Goal: Check status

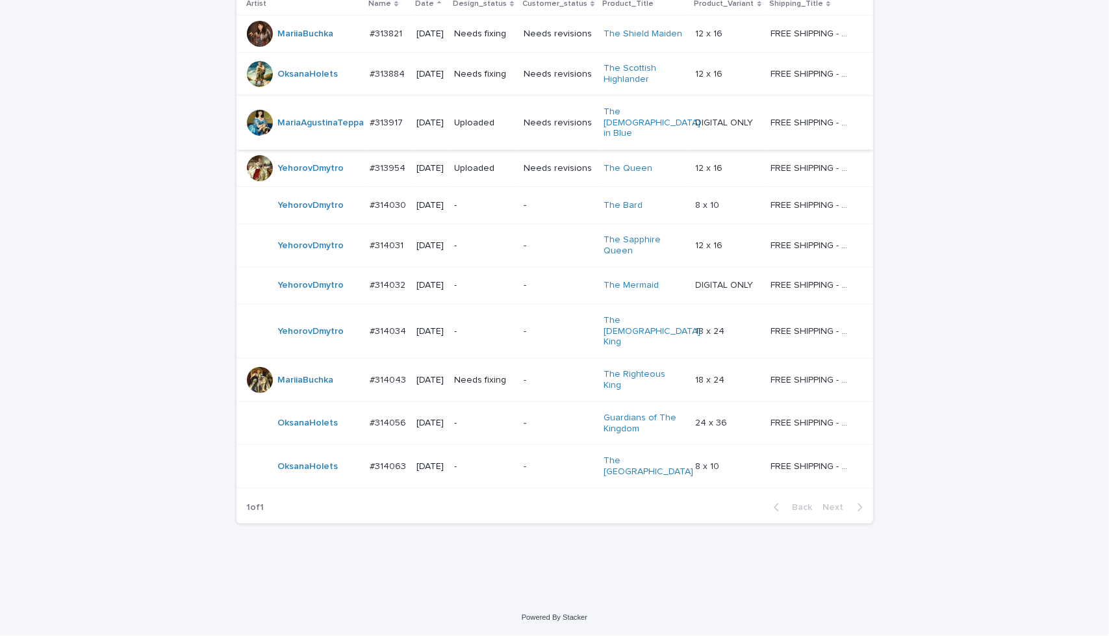
scroll to position [229, 0]
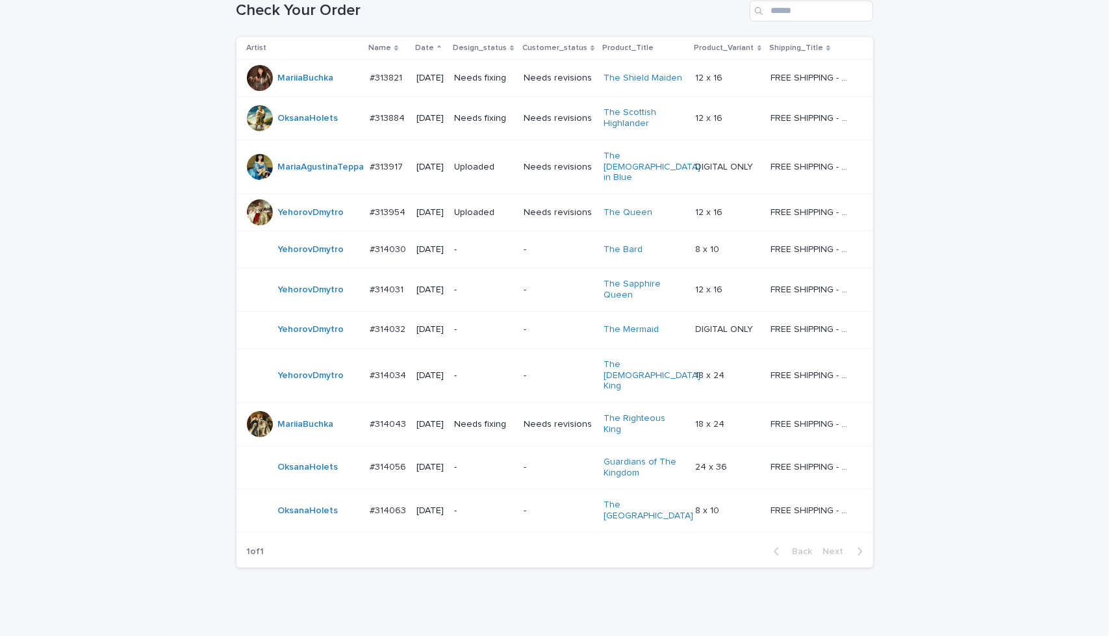
click at [513, 162] on div "Uploaded" at bounding box center [483, 167] width 58 height 21
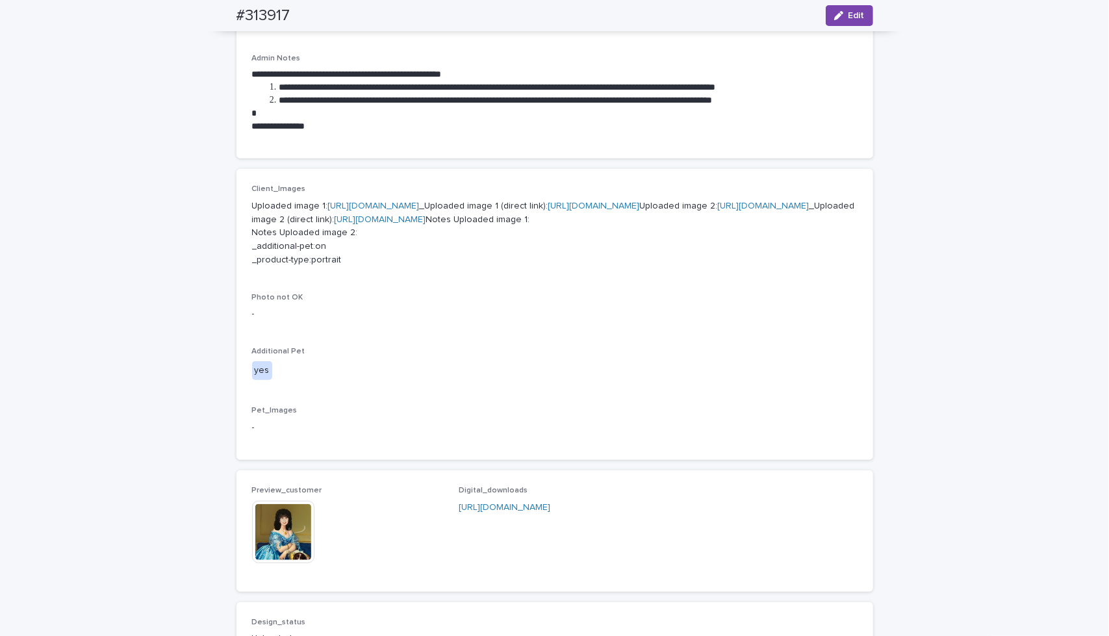
scroll to position [563, 0]
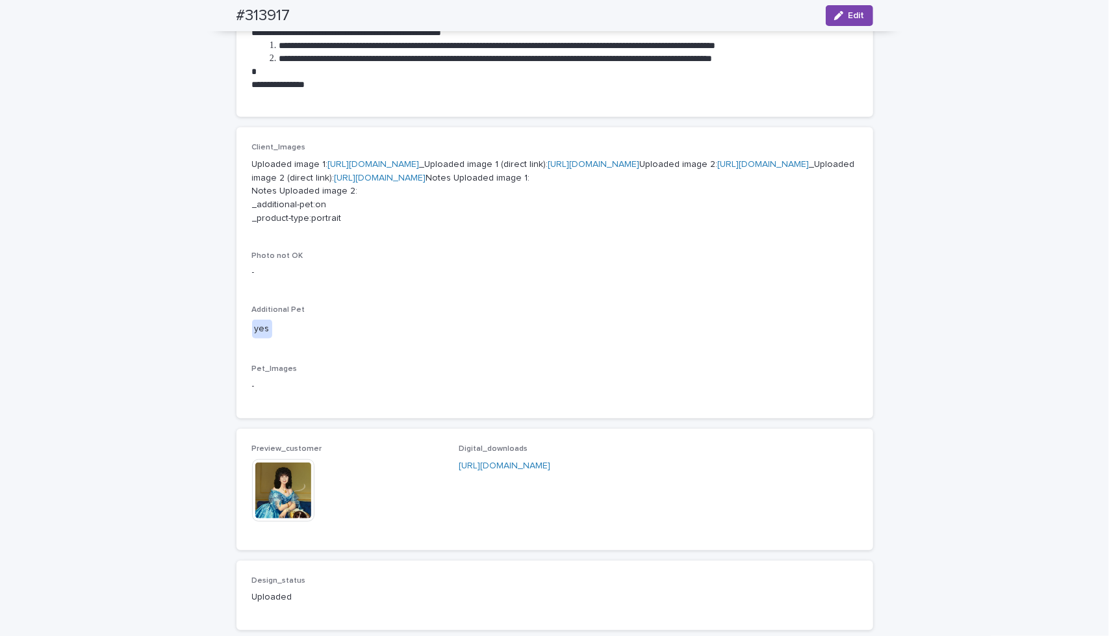
click at [718, 169] on link "[URL][DOMAIN_NAME]" at bounding box center [764, 164] width 92 height 9
click at [385, 160] on link "[URL][DOMAIN_NAME]" at bounding box center [374, 164] width 92 height 9
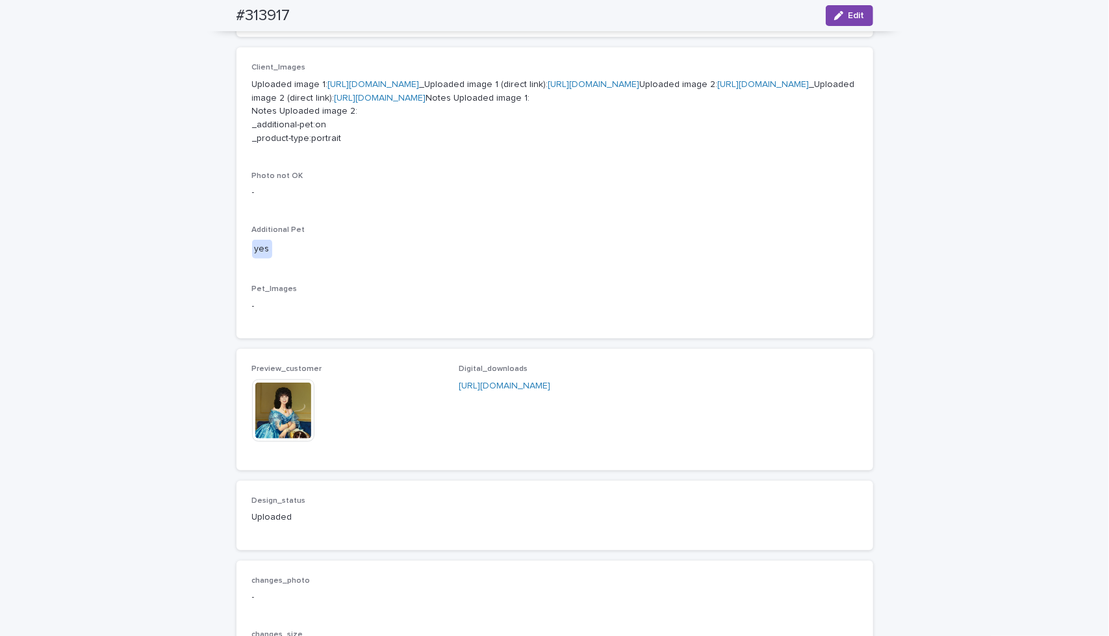
scroll to position [693, 0]
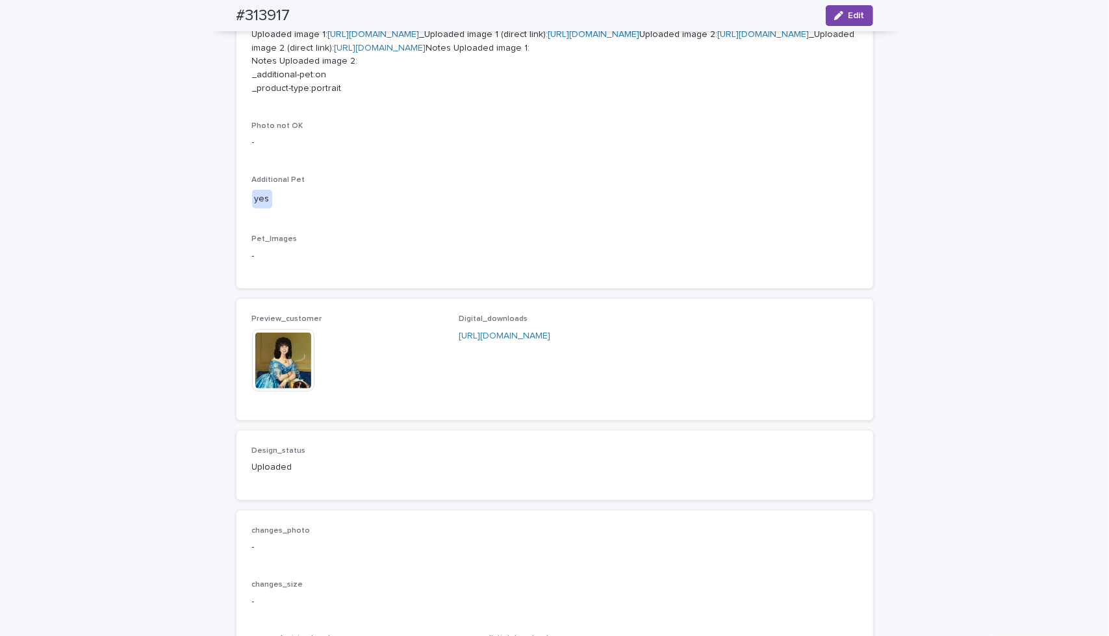
click at [281, 392] on img at bounding box center [283, 360] width 62 height 62
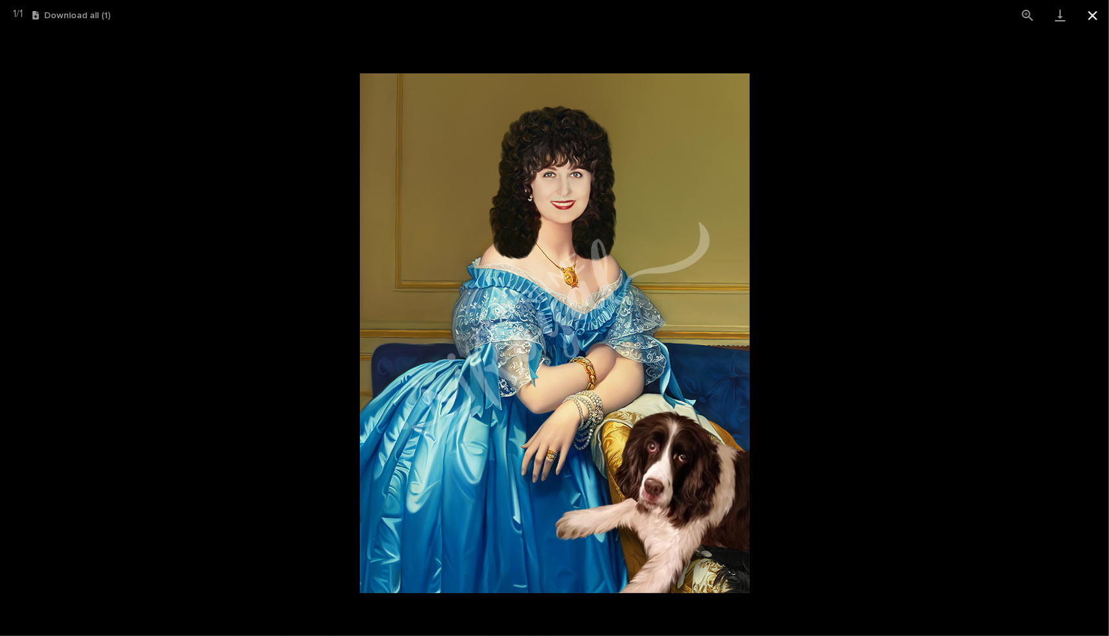
click at [1094, 12] on button "Close gallery" at bounding box center [1093, 15] width 32 height 31
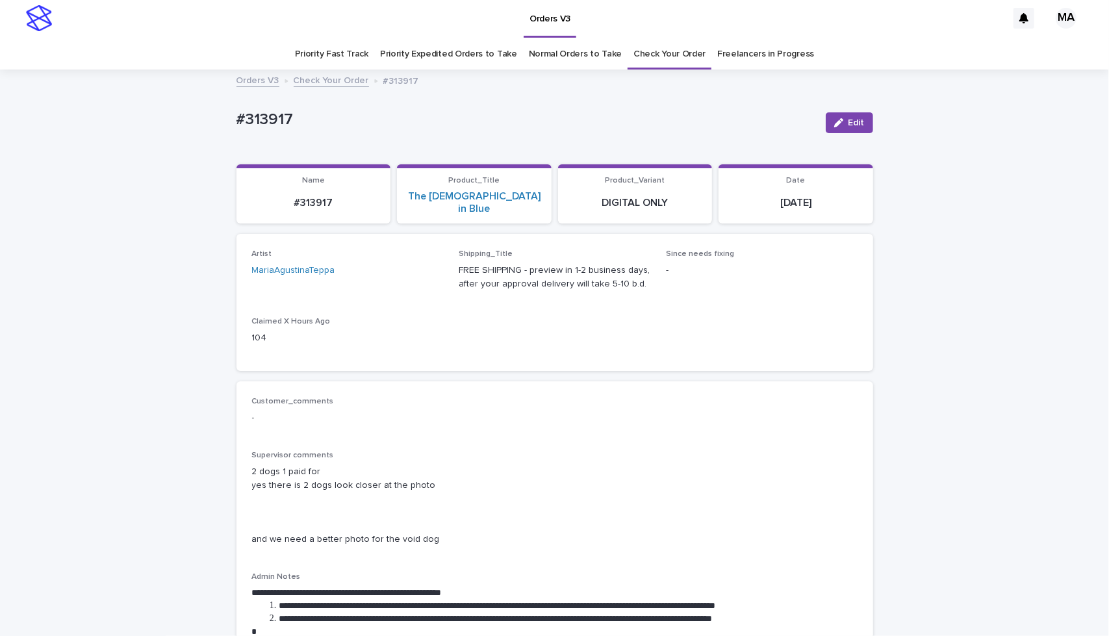
scroll to position [0, 0]
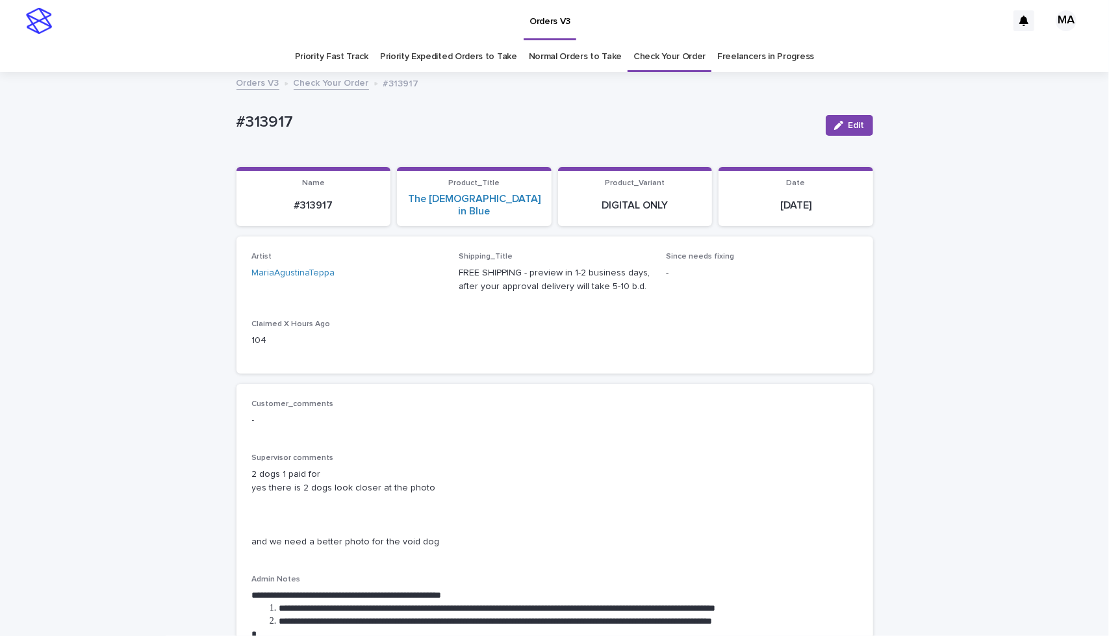
drag, startPoint x: 116, startPoint y: 171, endPoint x: 110, endPoint y: 158, distance: 14.5
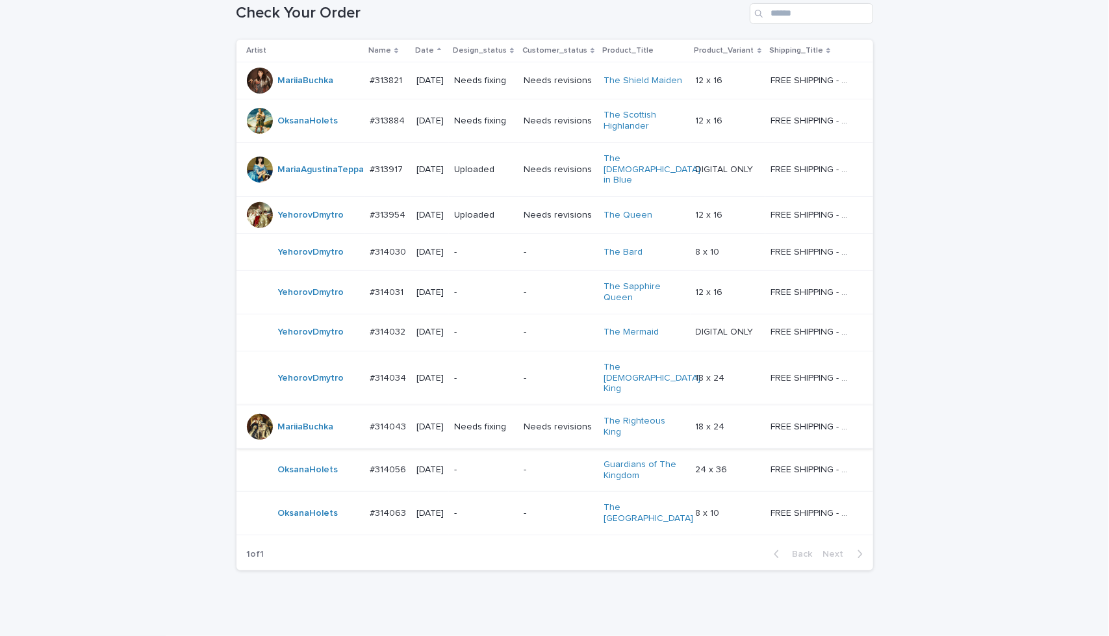
scroll to position [229, 0]
click at [555, 414] on div "Needs revisions" at bounding box center [559, 424] width 70 height 21
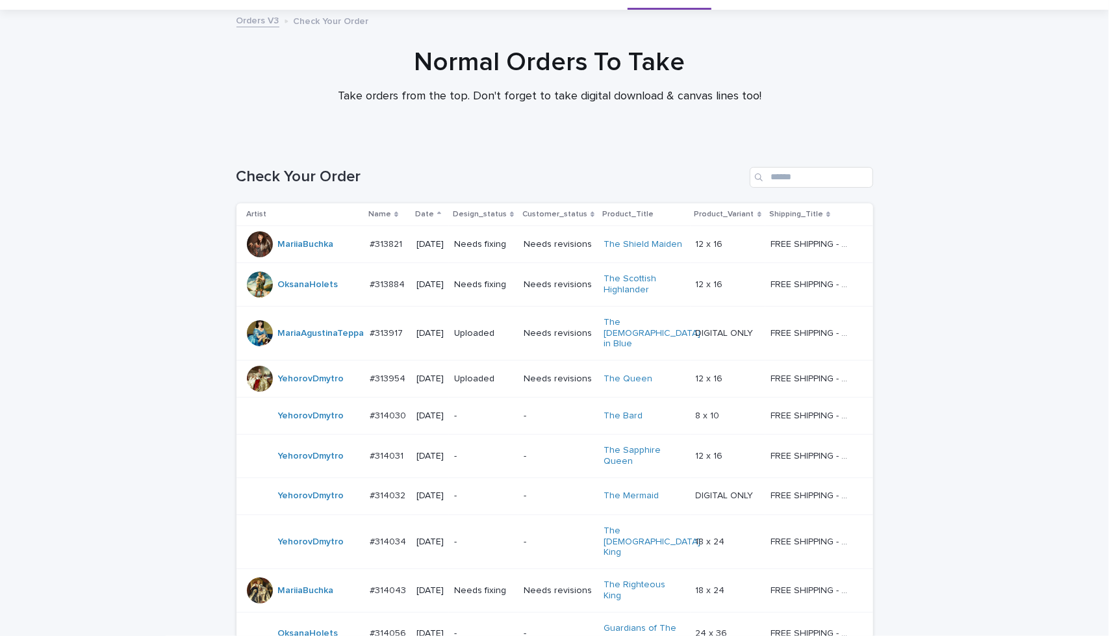
scroll to position [63, 0]
click at [508, 255] on td "Needs fixing" at bounding box center [483, 244] width 69 height 37
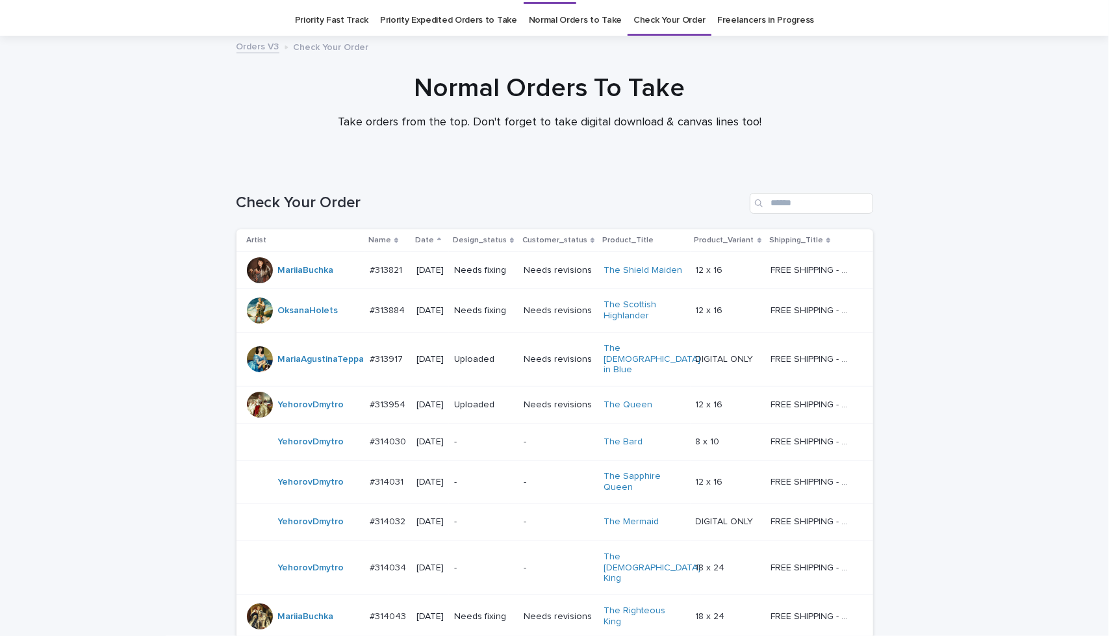
scroll to position [42, 0]
